Goal: Information Seeking & Learning: Learn about a topic

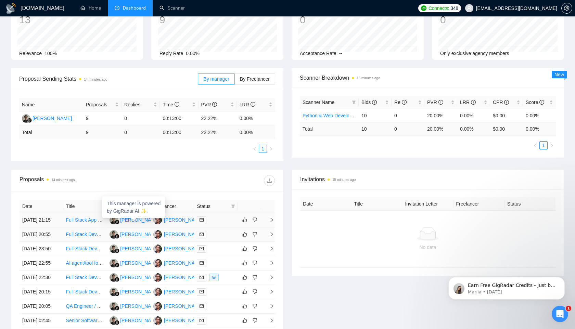
scroll to position [68, 0]
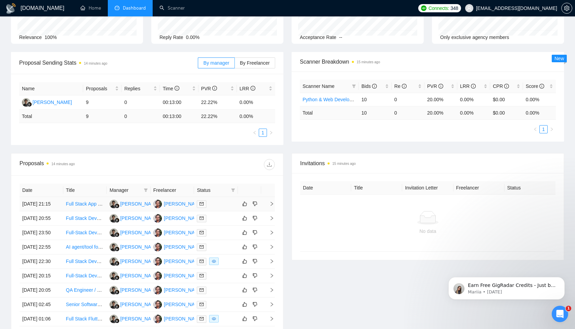
click at [87, 207] on link "Full Stack App Developer – Figma to Production ([URL], Azure DevOps)" at bounding box center [142, 203] width 152 height 5
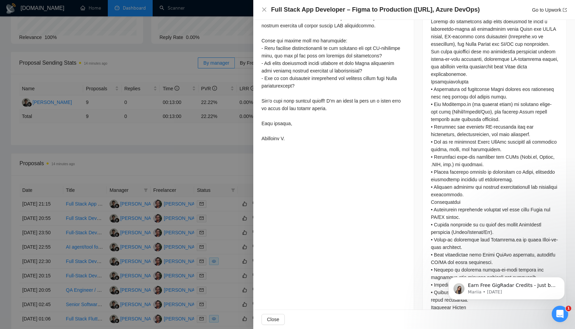
scroll to position [380, 0]
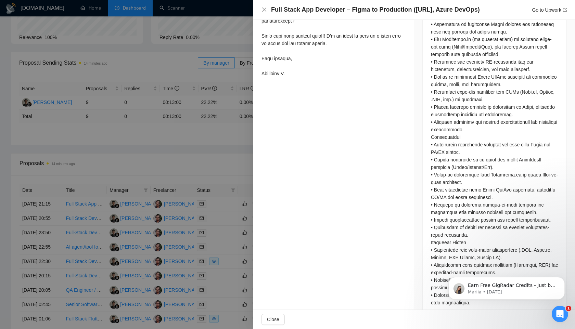
click at [154, 149] on div at bounding box center [287, 164] width 575 height 329
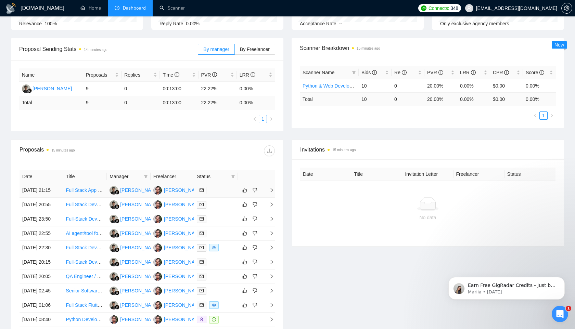
scroll to position [131, 0]
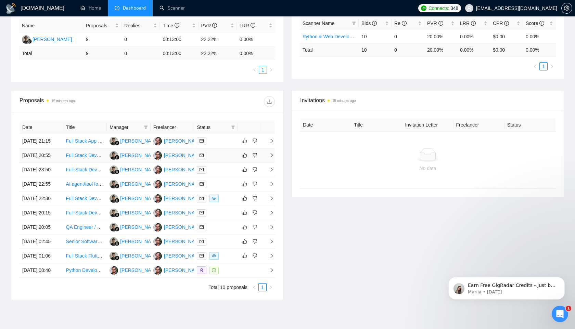
click at [88, 158] on link "Full Stack Developer" at bounding box center [88, 155] width 44 height 5
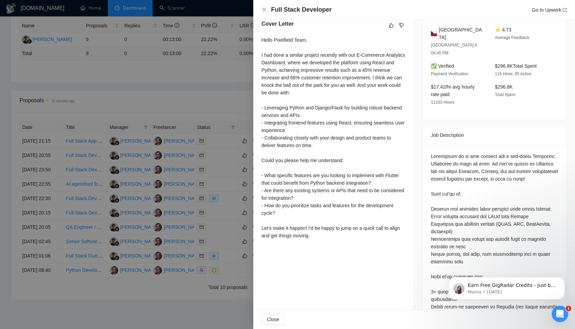
scroll to position [350, 0]
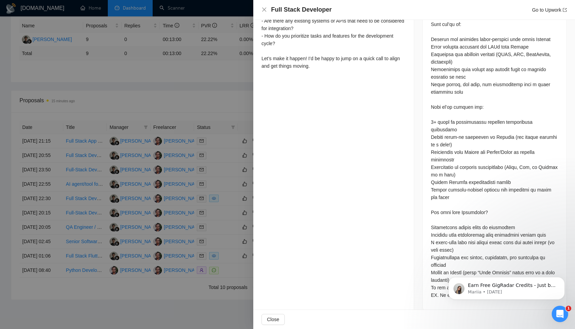
click at [208, 88] on div at bounding box center [287, 164] width 575 height 329
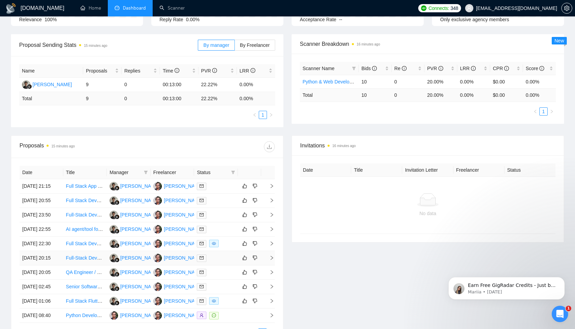
scroll to position [0, 0]
